Goal: Transaction & Acquisition: Book appointment/travel/reservation

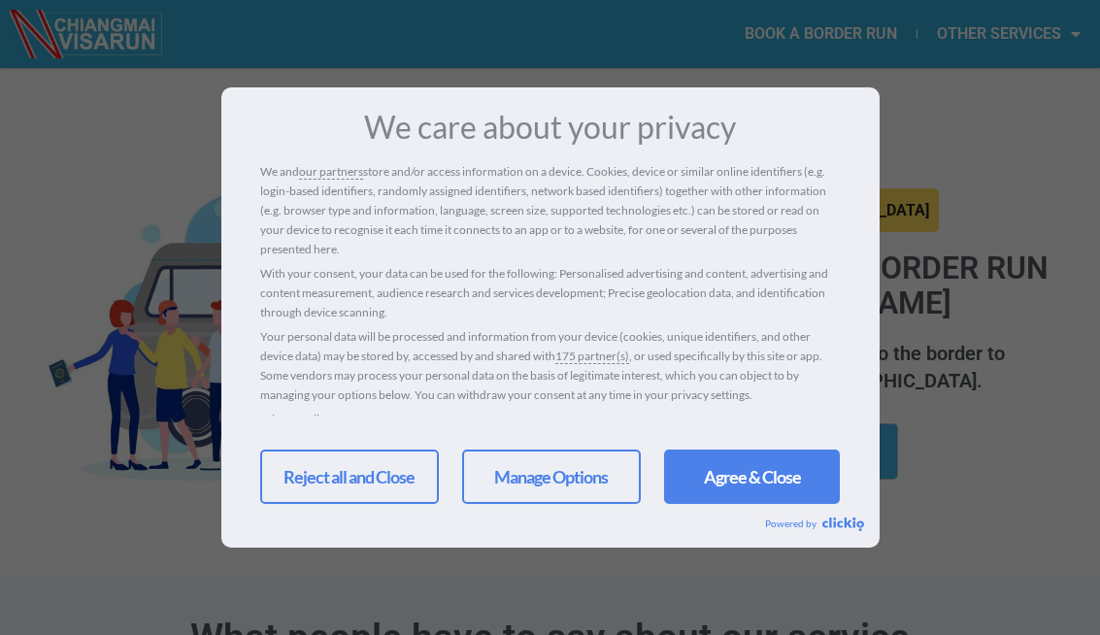
click at [765, 471] on link "Agree & Close" at bounding box center [752, 477] width 176 height 54
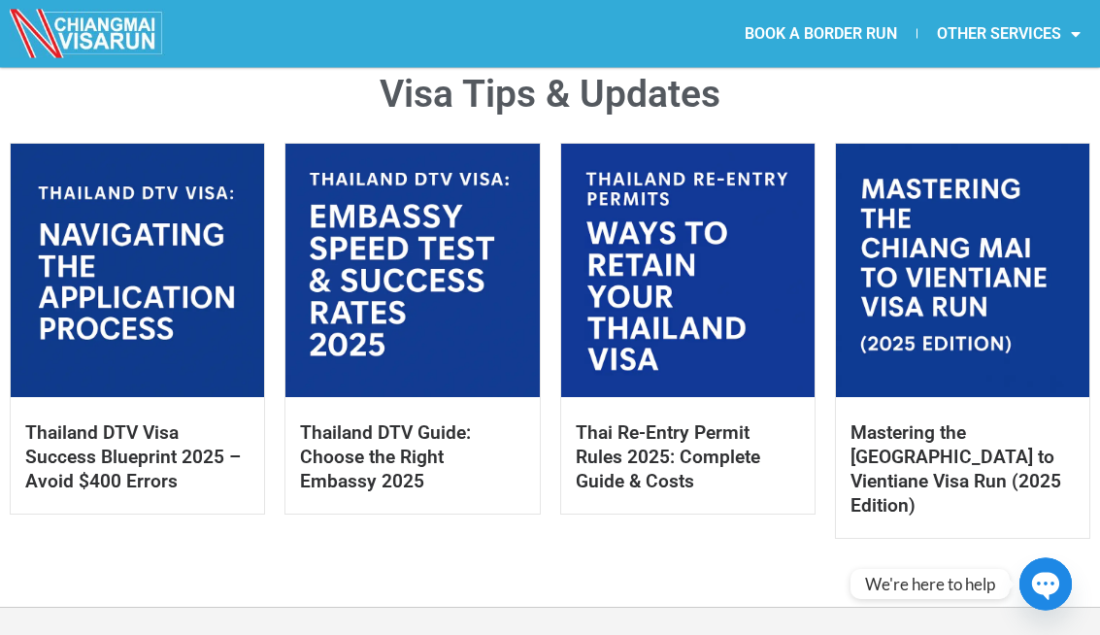
scroll to position [948, 0]
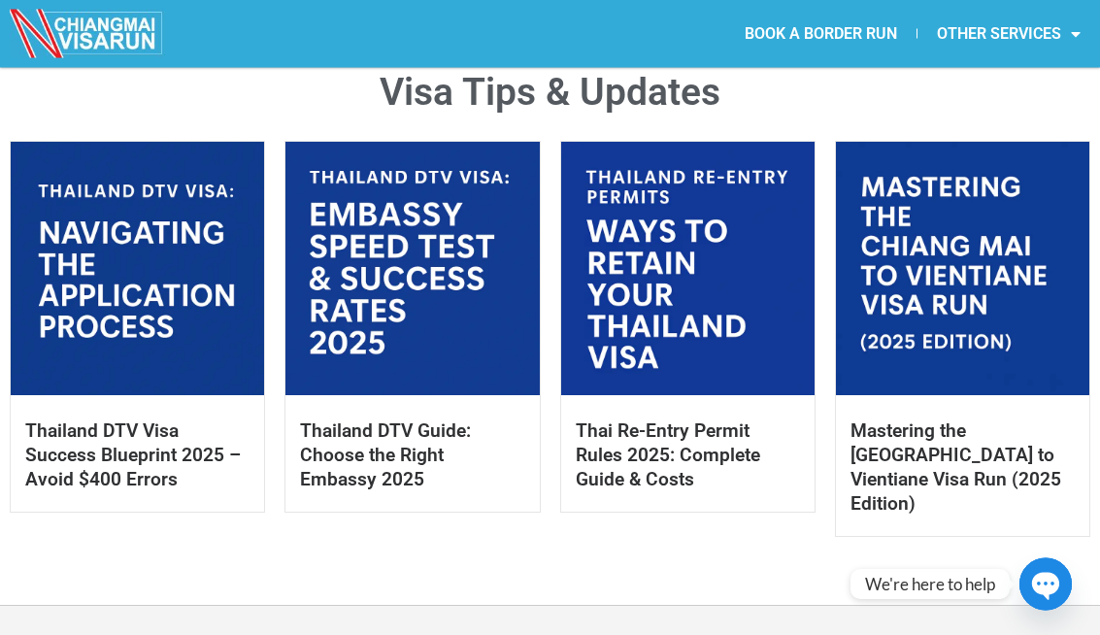
click at [431, 259] on link at bounding box center [412, 269] width 253 height 253
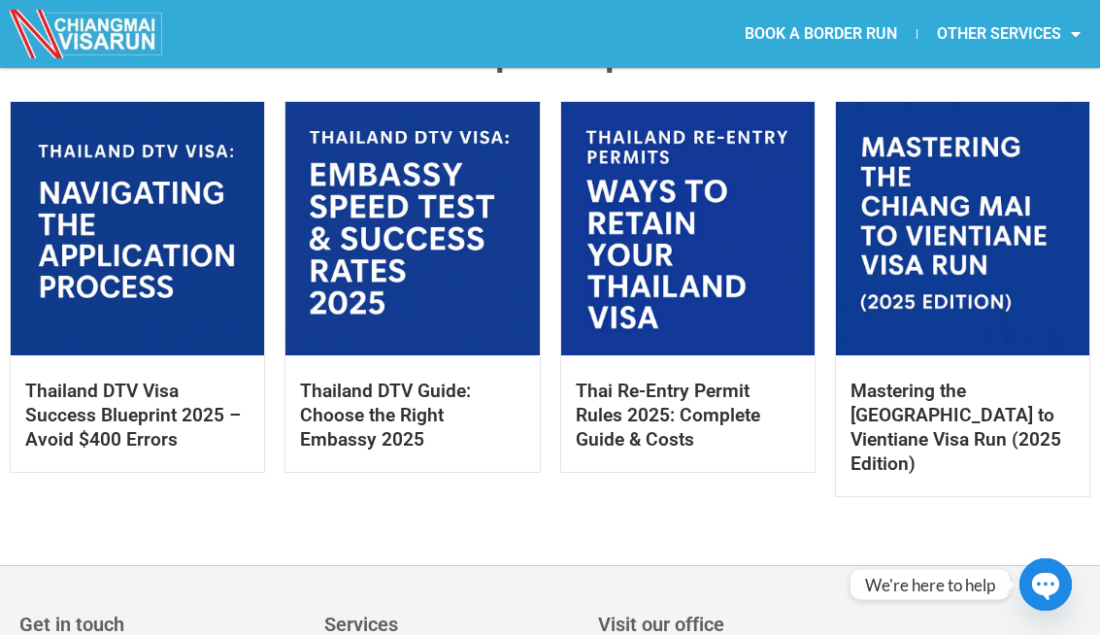
click at [120, 221] on link at bounding box center [137, 228] width 253 height 253
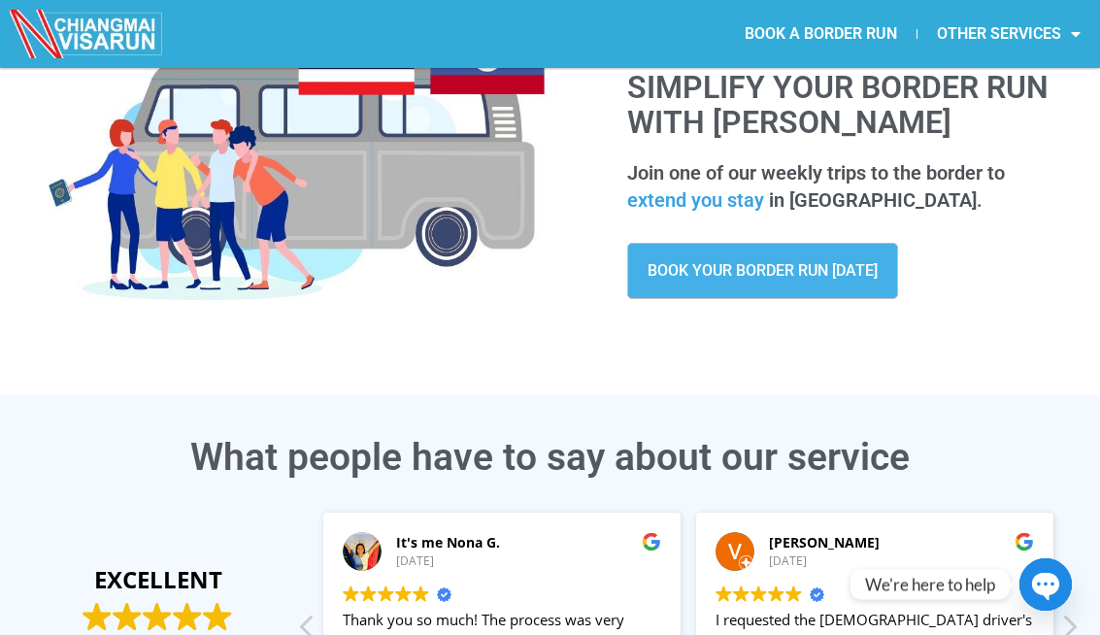
scroll to position [0, 0]
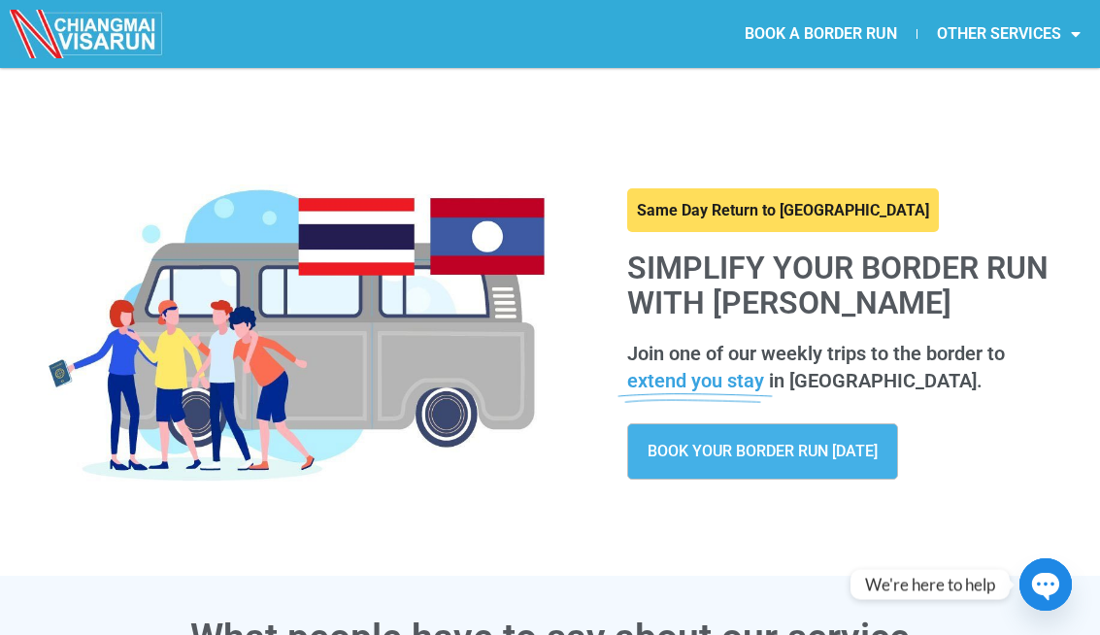
click at [718, 369] on icon at bounding box center [696, 380] width 156 height 47
click at [761, 365] on icon at bounding box center [696, 380] width 156 height 47
click at [823, 425] on link "BOOK YOUR BORDER RUN TODAY" at bounding box center [762, 451] width 271 height 56
click at [796, 470] on link "BOOK YOUR BORDER RUN TODAY" at bounding box center [762, 451] width 271 height 56
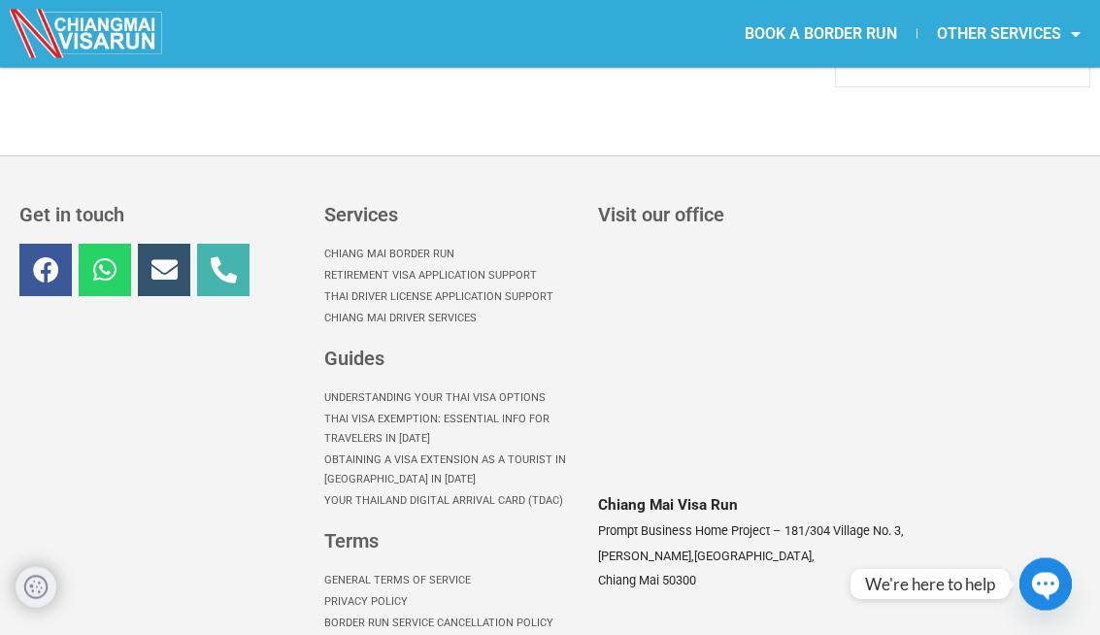
scroll to position [1361, 0]
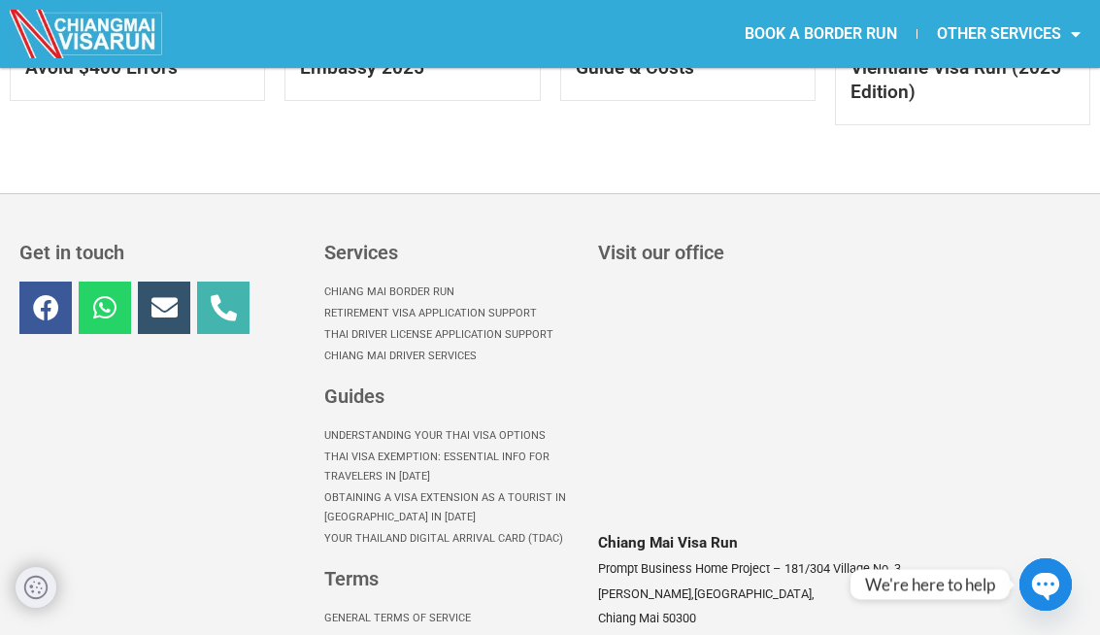
click at [991, 243] on h3 "Visit our office" at bounding box center [837, 252] width 479 height 19
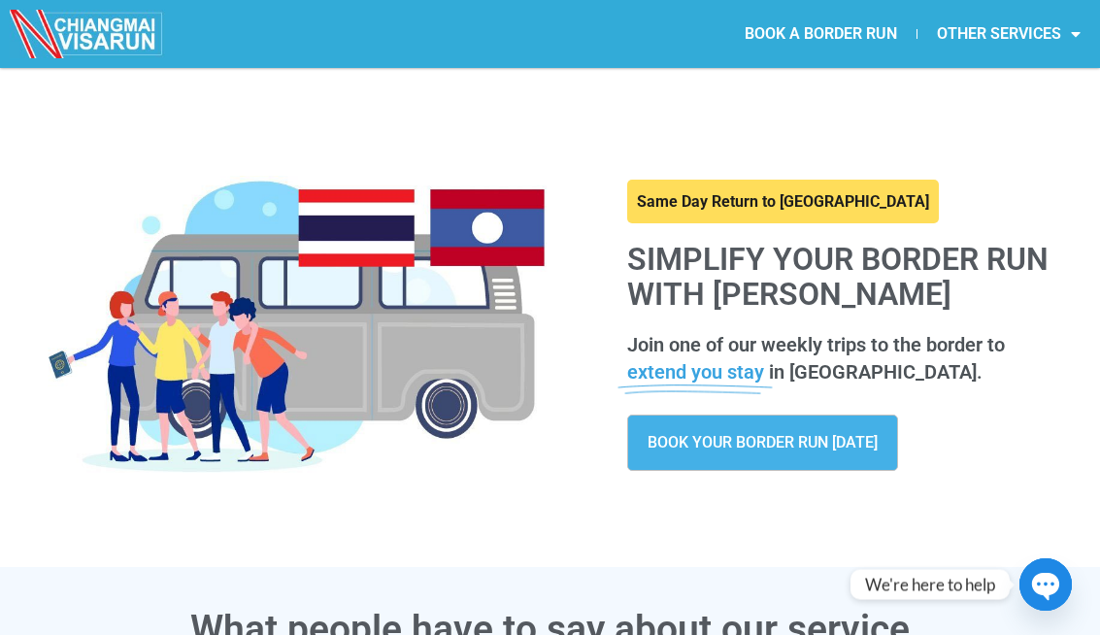
scroll to position [0, 0]
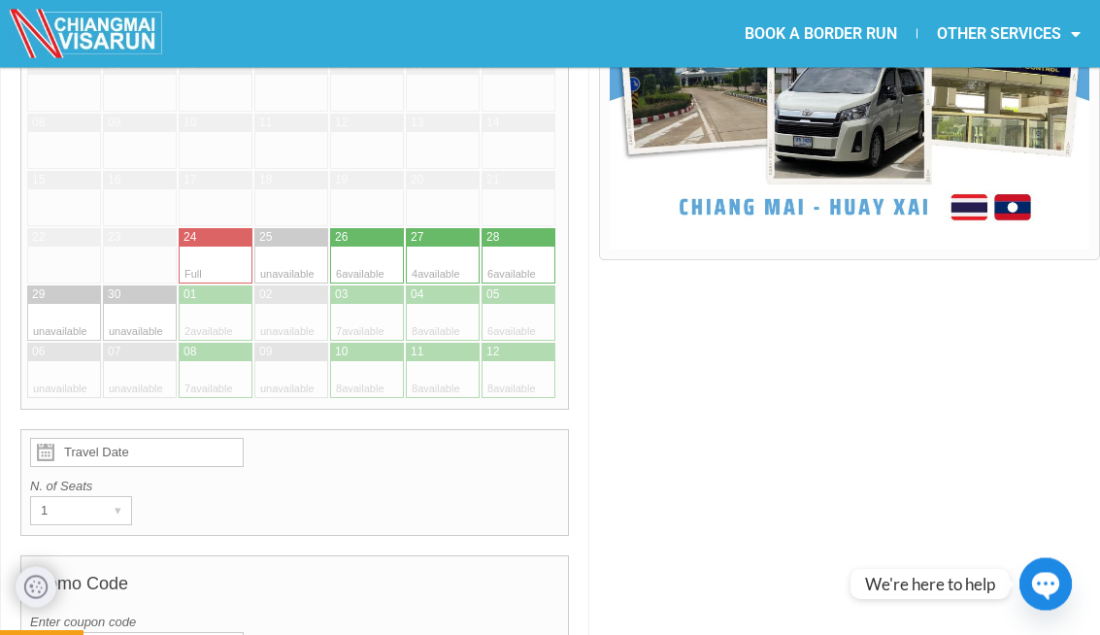
scroll to position [660, 0]
